Goal: Information Seeking & Learning: Learn about a topic

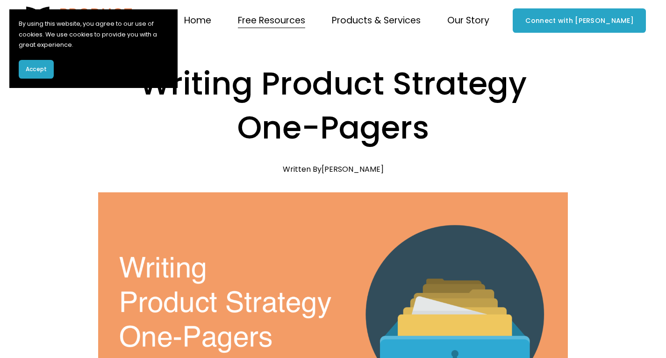
scroll to position [6, 0]
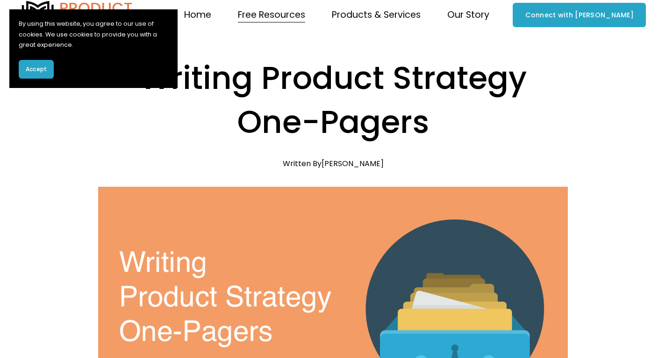
click at [38, 73] on button "Accept" at bounding box center [36, 69] width 35 height 19
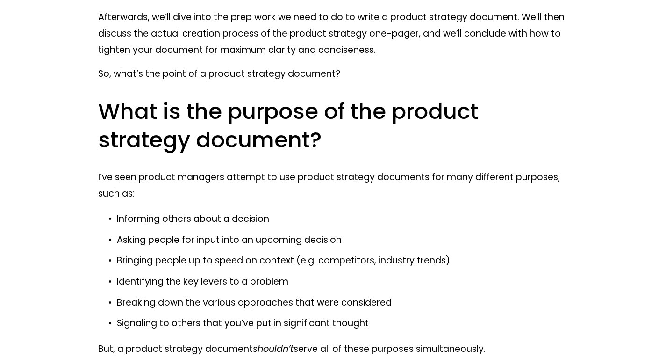
scroll to position [684, 0]
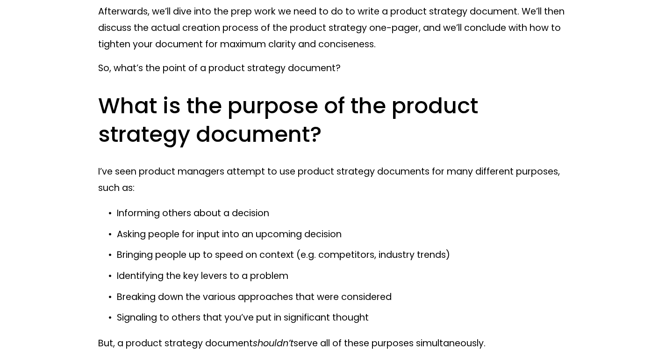
click at [351, 141] on h2 "What is the purpose of the product strategy document?" at bounding box center [333, 120] width 470 height 57
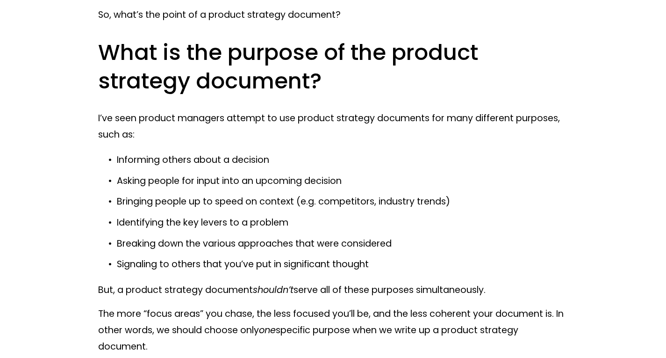
scroll to position [853, 0]
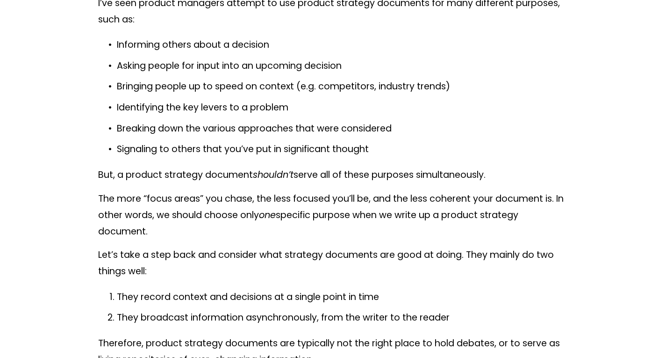
click at [500, 91] on p "Bringing people up to speed on context (e.g. competitors, industry trends)" at bounding box center [342, 87] width 451 height 16
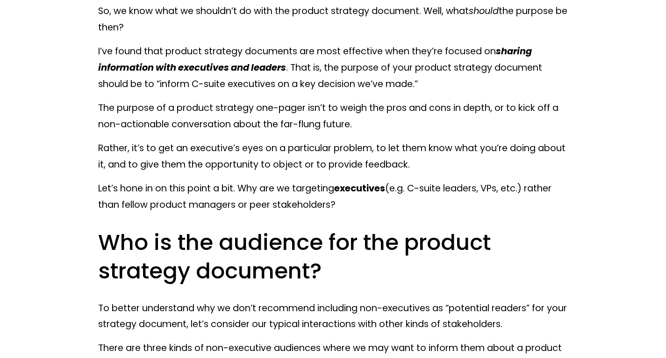
scroll to position [1320, 0]
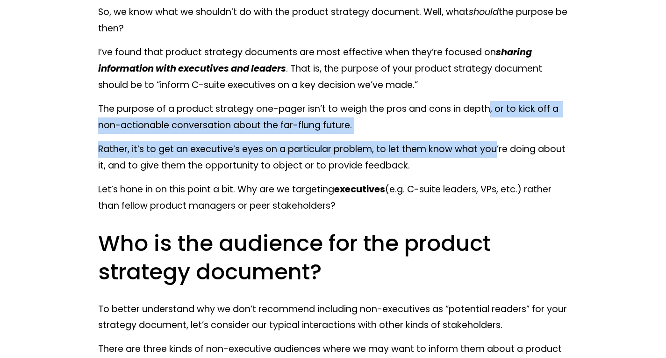
drag, startPoint x: 491, startPoint y: 119, endPoint x: 498, endPoint y: 149, distance: 30.3
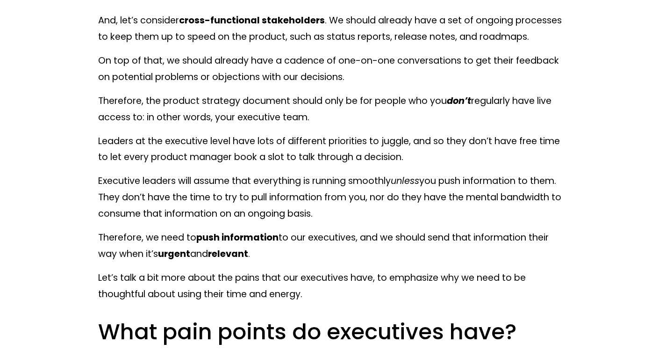
scroll to position [2015, 0]
click at [445, 155] on p "Leaders at the executive level have lots of different priorities to juggle, and…" at bounding box center [333, 150] width 470 height 33
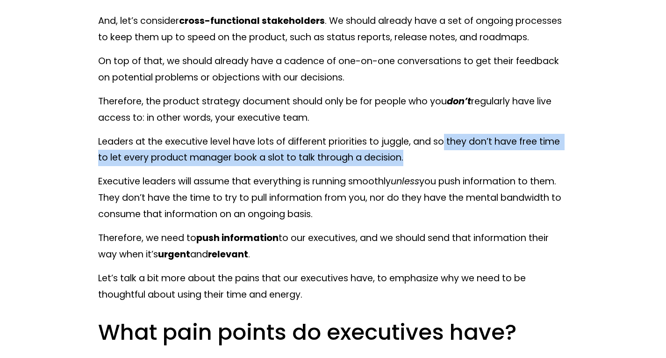
click at [463, 162] on p "Leaders at the executive level have lots of different priorities to juggle, and…" at bounding box center [333, 150] width 470 height 33
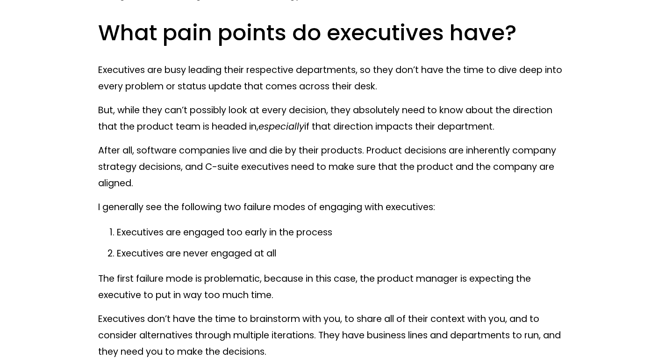
scroll to position [2333, 0]
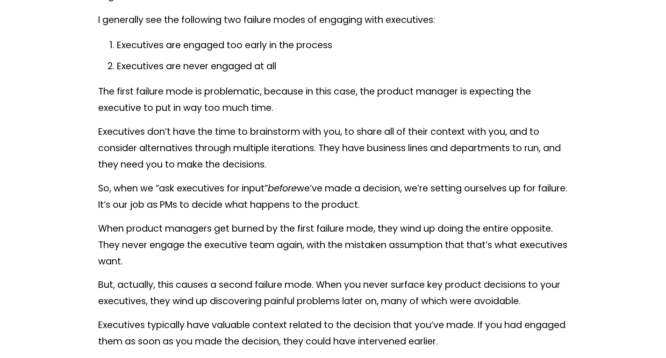
scroll to position [2520, 0]
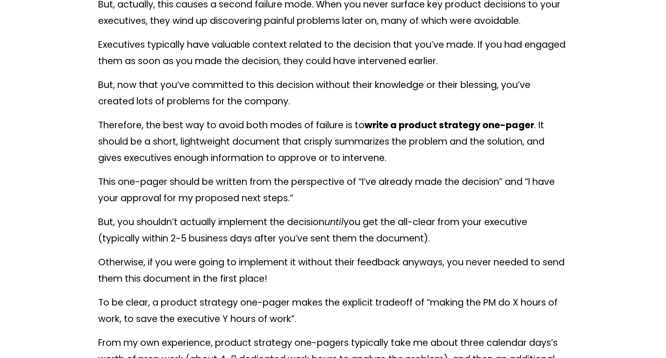
scroll to position [2781, 0]
